Goal: Task Accomplishment & Management: Manage account settings

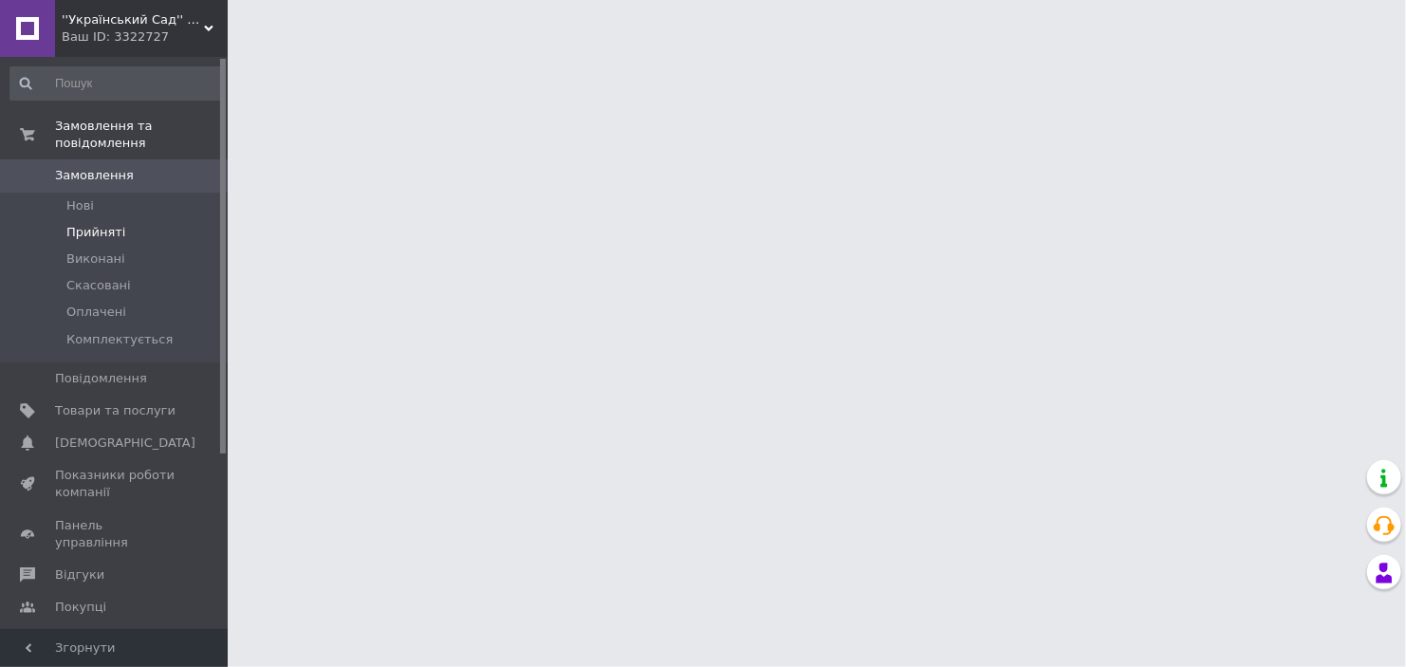
click at [98, 224] on span "Прийняті" at bounding box center [95, 232] width 59 height 17
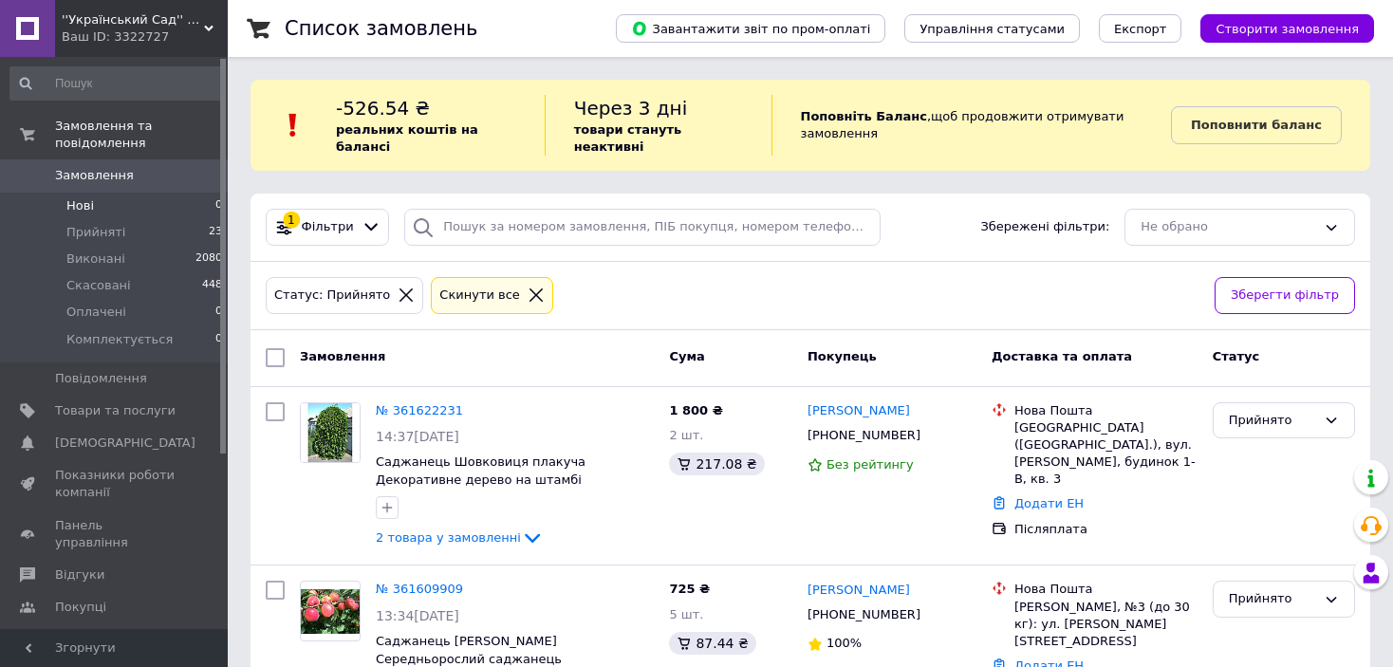
click at [88, 224] on span "Прийняті" at bounding box center [95, 232] width 59 height 17
click at [166, 246] on li "Виконані 2080" at bounding box center [116, 259] width 233 height 27
click at [162, 228] on li "Прийняті 23" at bounding box center [116, 232] width 233 height 27
click at [145, 246] on li "Виконані 2080" at bounding box center [116, 259] width 233 height 27
click at [131, 200] on li "Нові 0" at bounding box center [116, 206] width 233 height 27
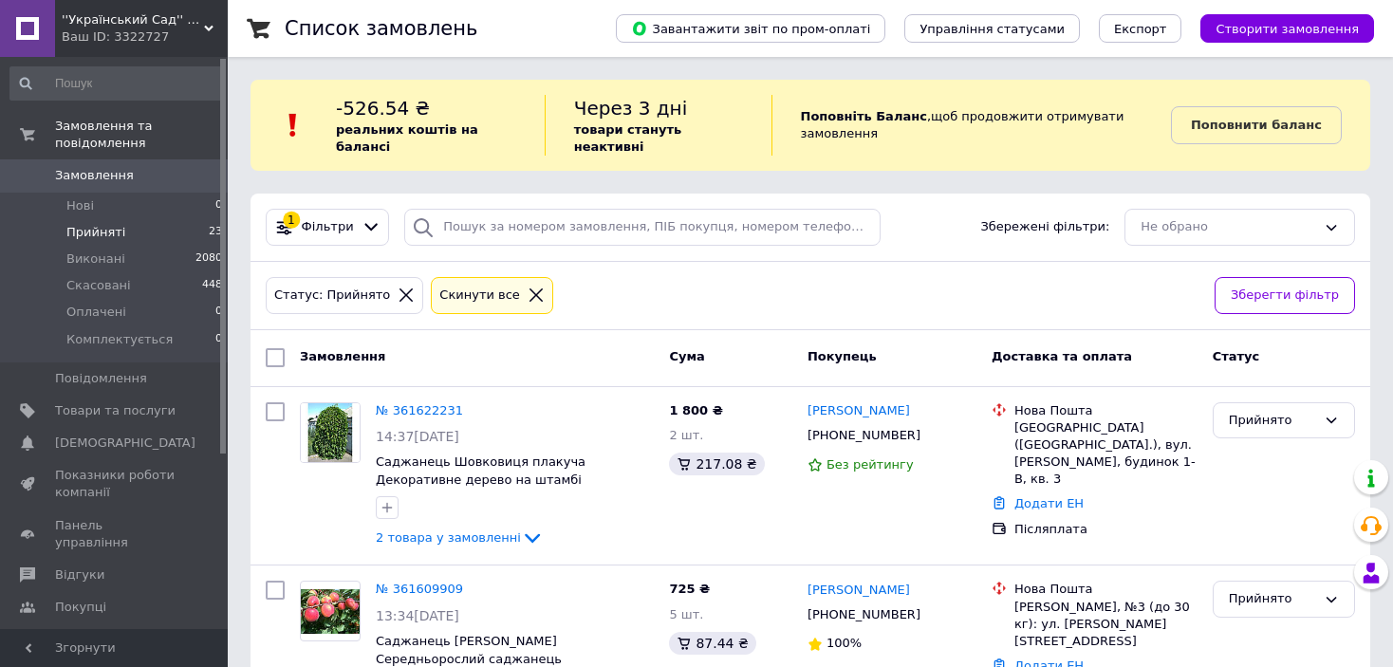
click at [125, 219] on li "Прийняті 23" at bounding box center [116, 232] width 233 height 27
